Goal: Find specific page/section: Find specific page/section

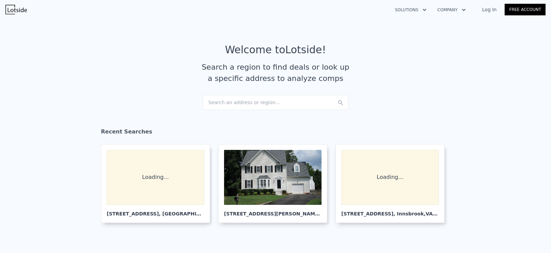
click at [237, 103] on div "Search an address or region..." at bounding box center [276, 102] width 146 height 15
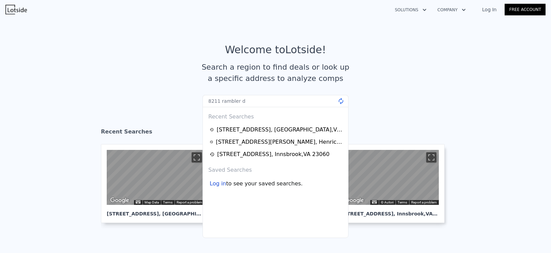
type input "8211 rambler dr"
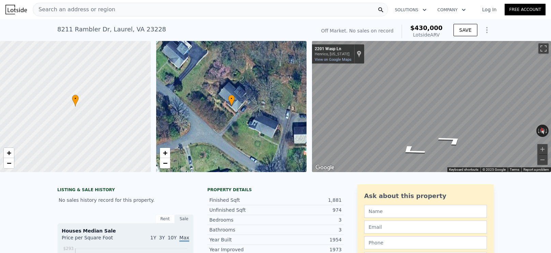
click at [223, 120] on div "• + −" at bounding box center [231, 106] width 151 height 131
click at [166, 153] on span "+" at bounding box center [165, 152] width 4 height 9
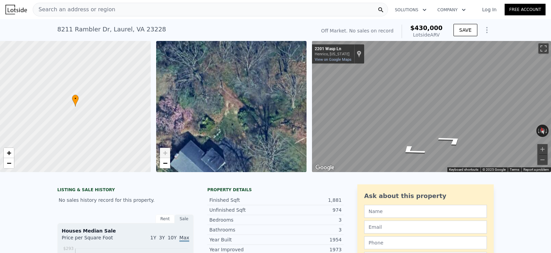
drag, startPoint x: 252, startPoint y: 100, endPoint x: 219, endPoint y: 173, distance: 80.0
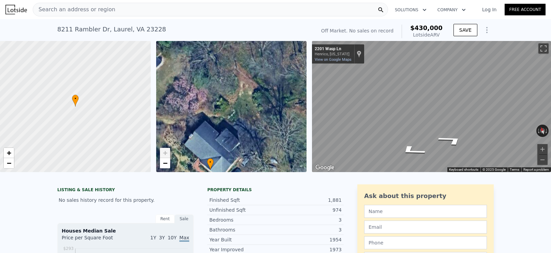
drag, startPoint x: 273, startPoint y: 94, endPoint x: 288, endPoint y: 73, distance: 25.5
click at [288, 73] on div "• + −" at bounding box center [231, 106] width 151 height 131
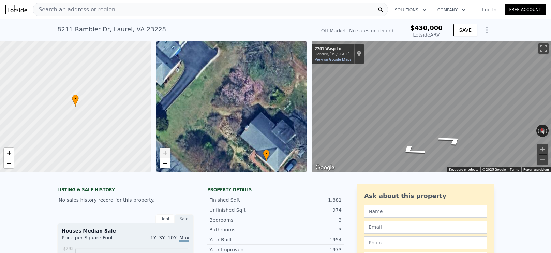
drag, startPoint x: 229, startPoint y: 125, endPoint x: 285, endPoint y: 119, distance: 56.7
click at [285, 119] on div "• + −" at bounding box center [231, 106] width 151 height 131
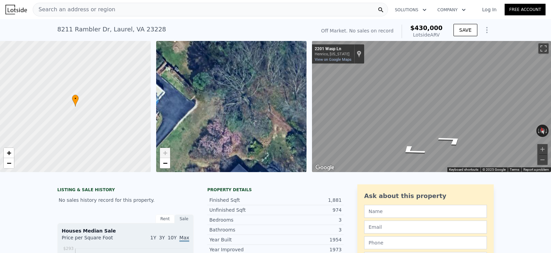
drag, startPoint x: 244, startPoint y: 90, endPoint x: 221, endPoint y: 143, distance: 57.4
click at [221, 143] on div "• + −" at bounding box center [231, 106] width 151 height 131
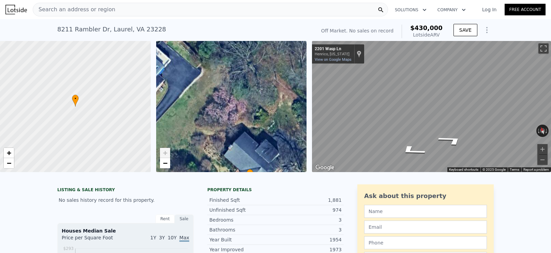
drag, startPoint x: 228, startPoint y: 99, endPoint x: 236, endPoint y: 85, distance: 16.2
click at [236, 85] on div "• + −" at bounding box center [231, 106] width 151 height 131
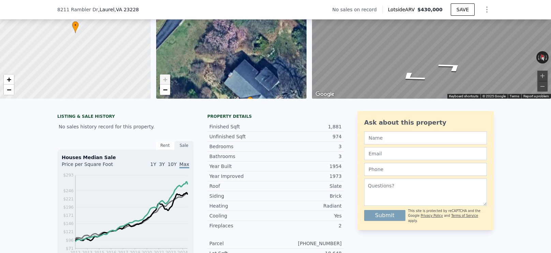
scroll to position [72, 0]
